Goal: Share content

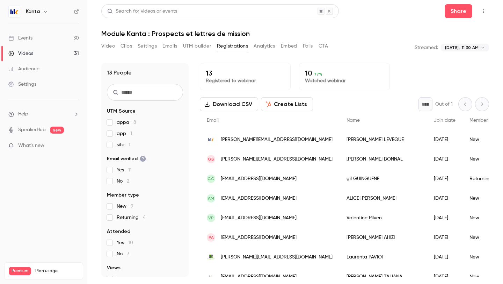
click at [43, 35] on link "Events 30" at bounding box center [43, 37] width 87 height 15
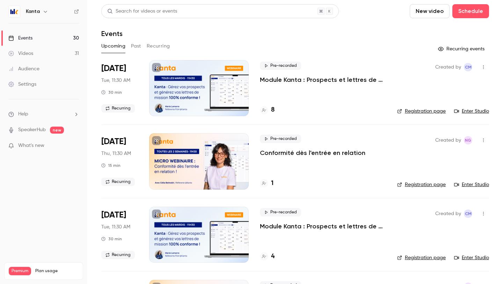
click at [202, 236] on div at bounding box center [199, 234] width 100 height 56
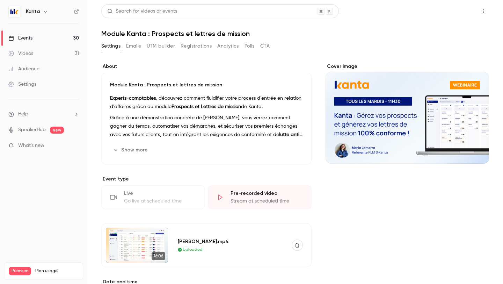
click at [454, 13] on button "Share" at bounding box center [459, 11] width 28 height 14
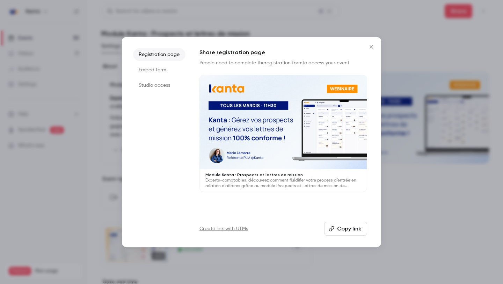
click at [357, 231] on button "Copy link" at bounding box center [345, 229] width 43 height 14
